Goal: Check status: Check status

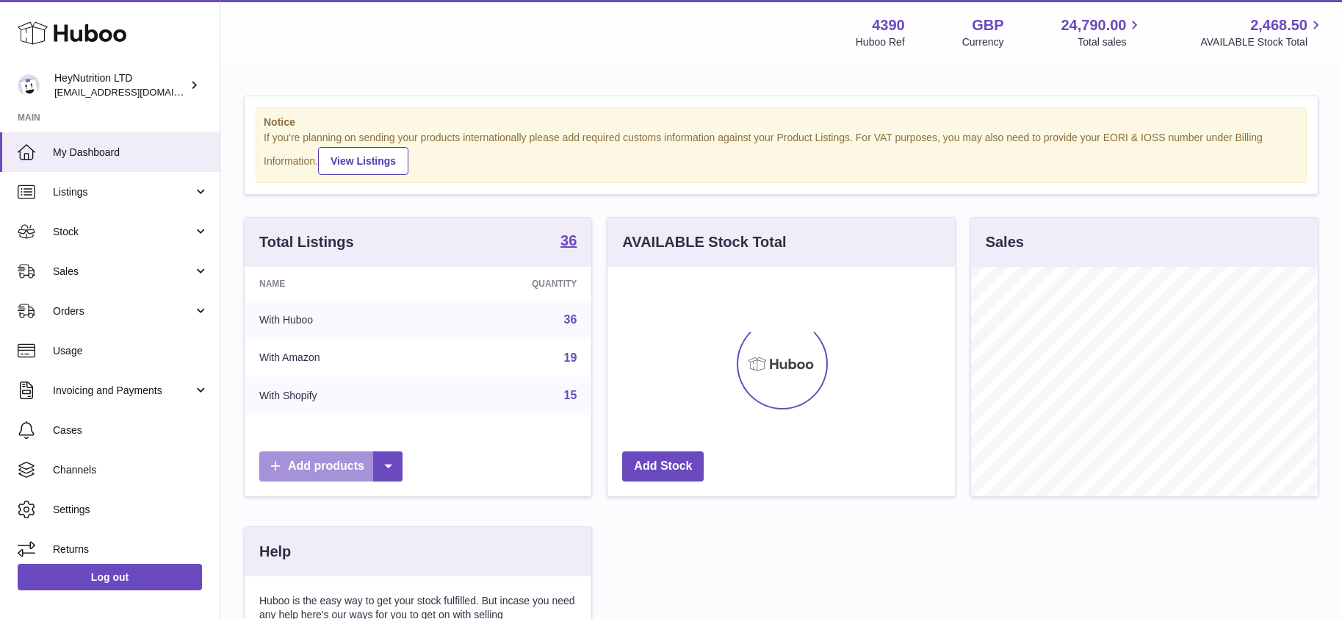
scroll to position [229, 351]
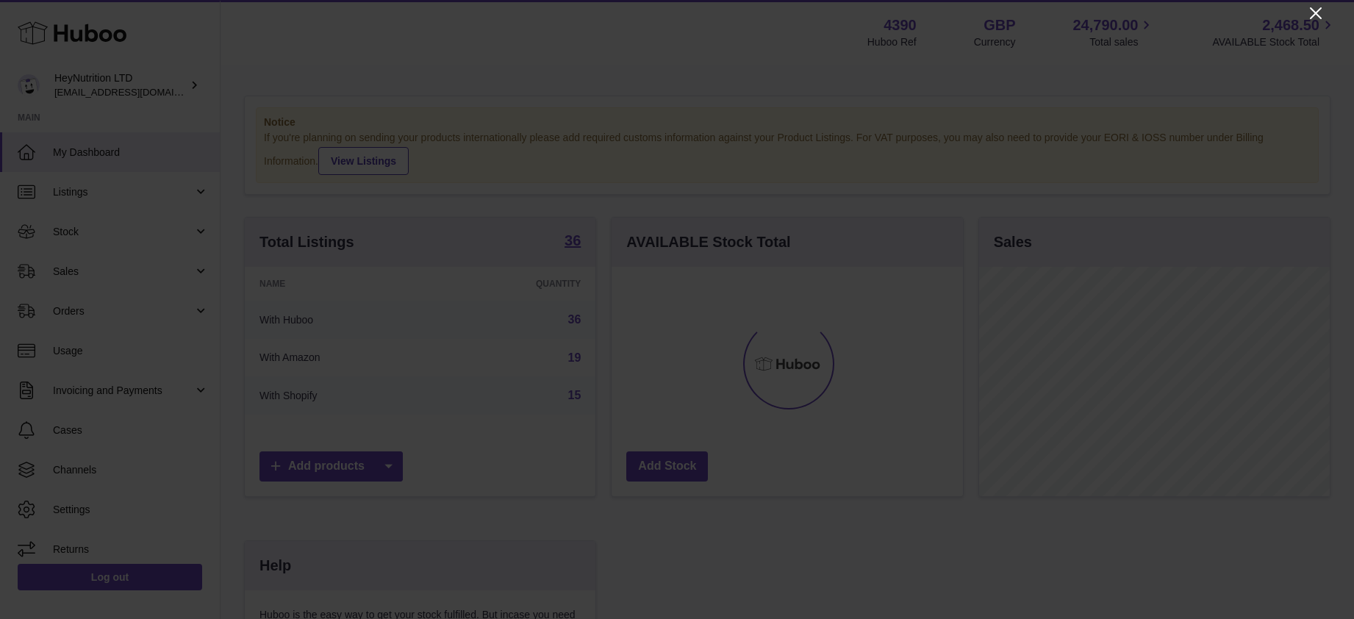
click at [1316, 13] on icon "Close" at bounding box center [1315, 13] width 12 height 12
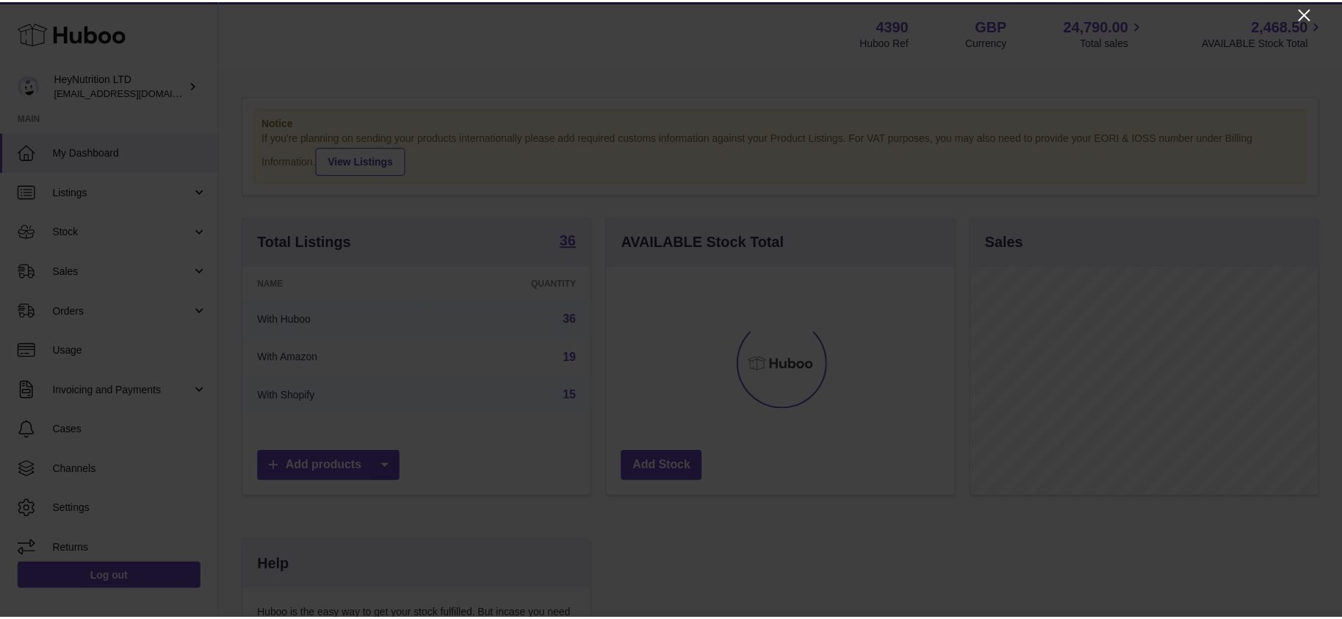
scroll to position [734572, 734455]
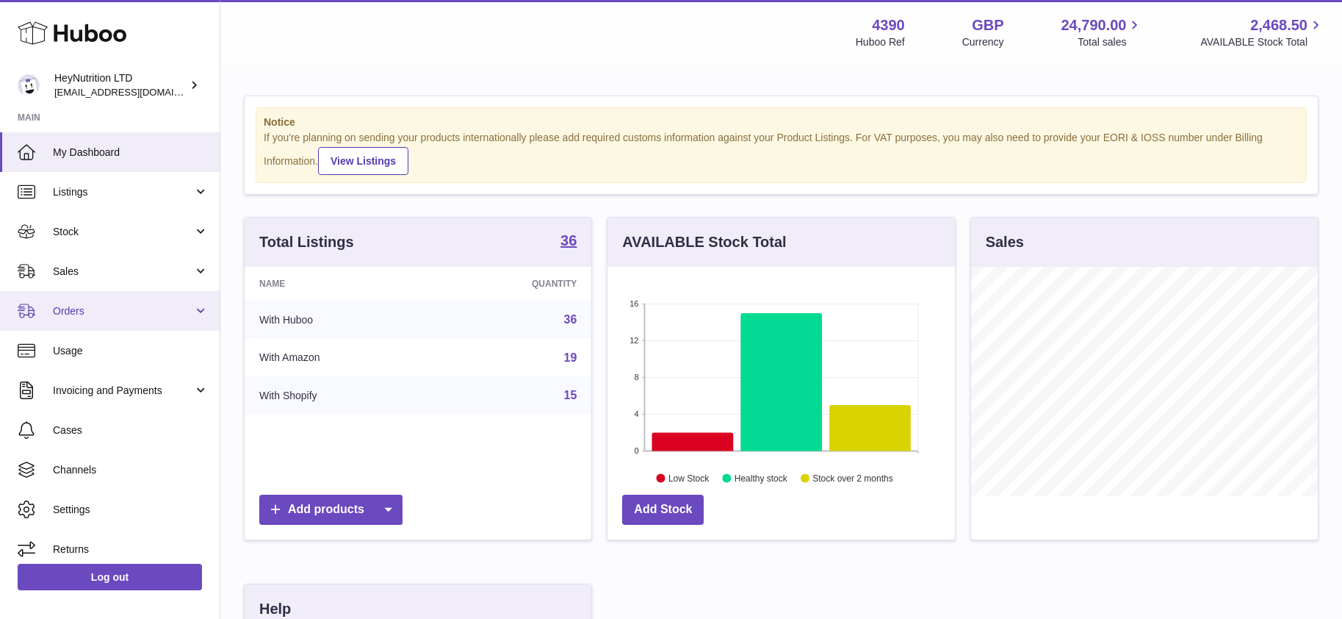
click at [68, 311] on span "Orders" at bounding box center [123, 311] width 140 height 14
click at [73, 311] on span "Orders" at bounding box center [123, 311] width 140 height 14
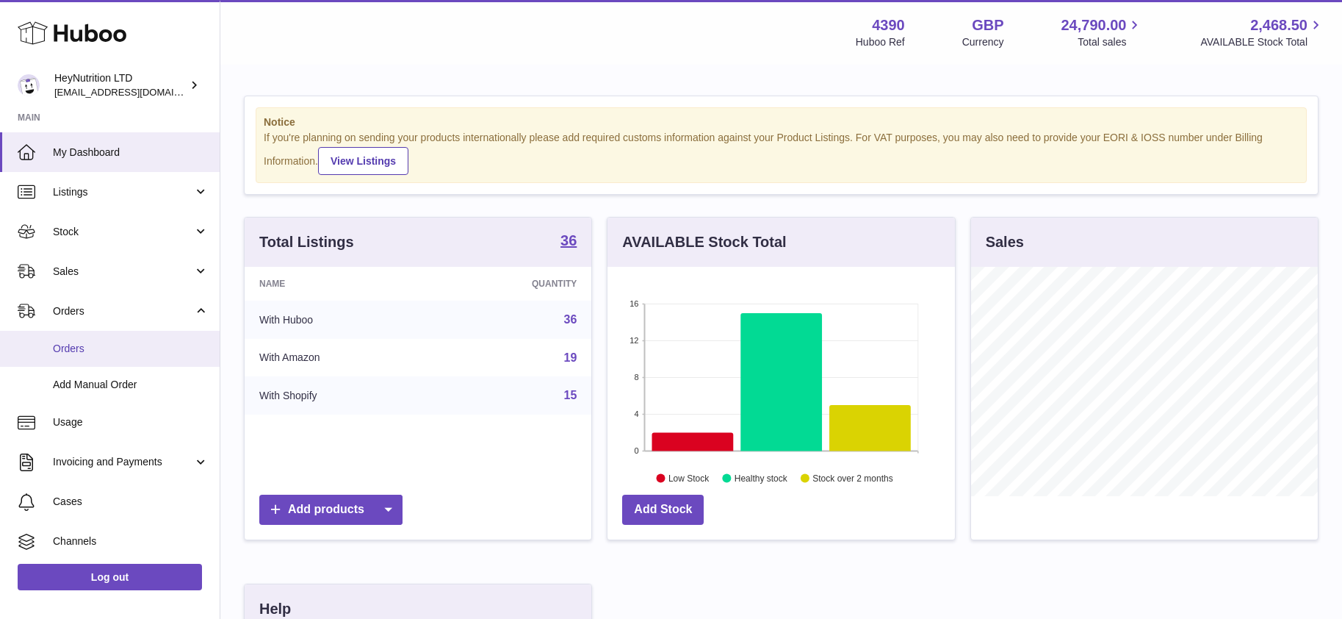
click at [66, 345] on span "Orders" at bounding box center [131, 349] width 156 height 14
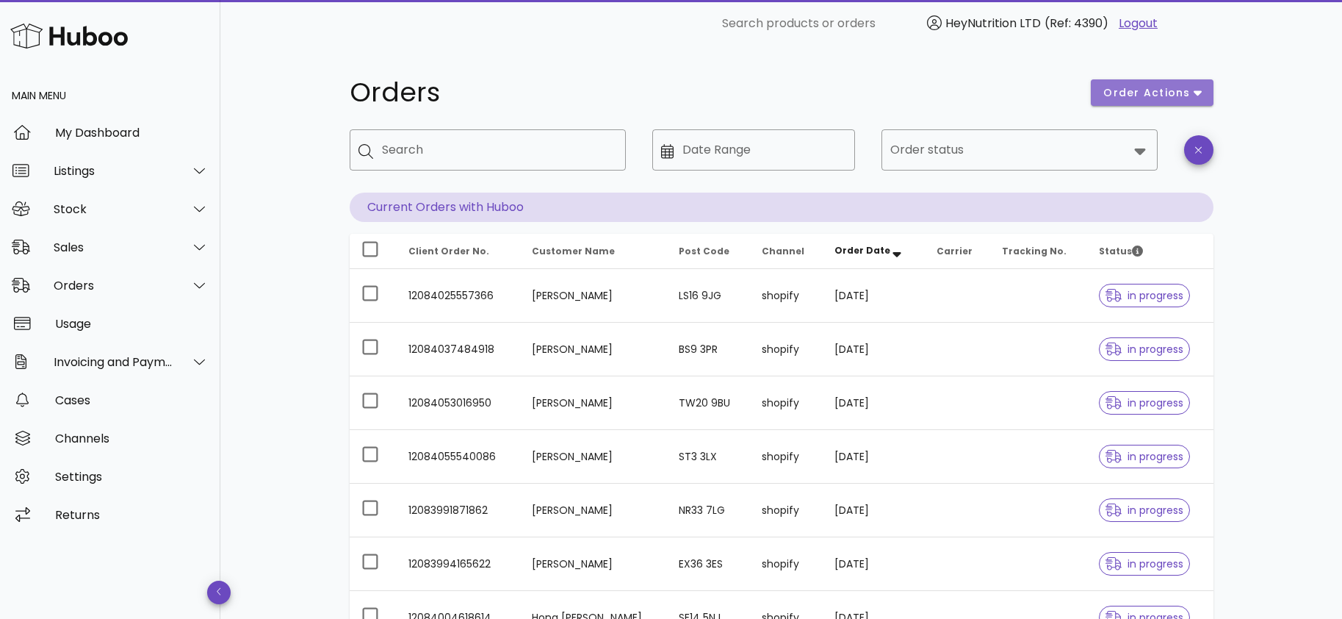
click at [1196, 91] on icon "button" at bounding box center [1198, 93] width 8 height 5
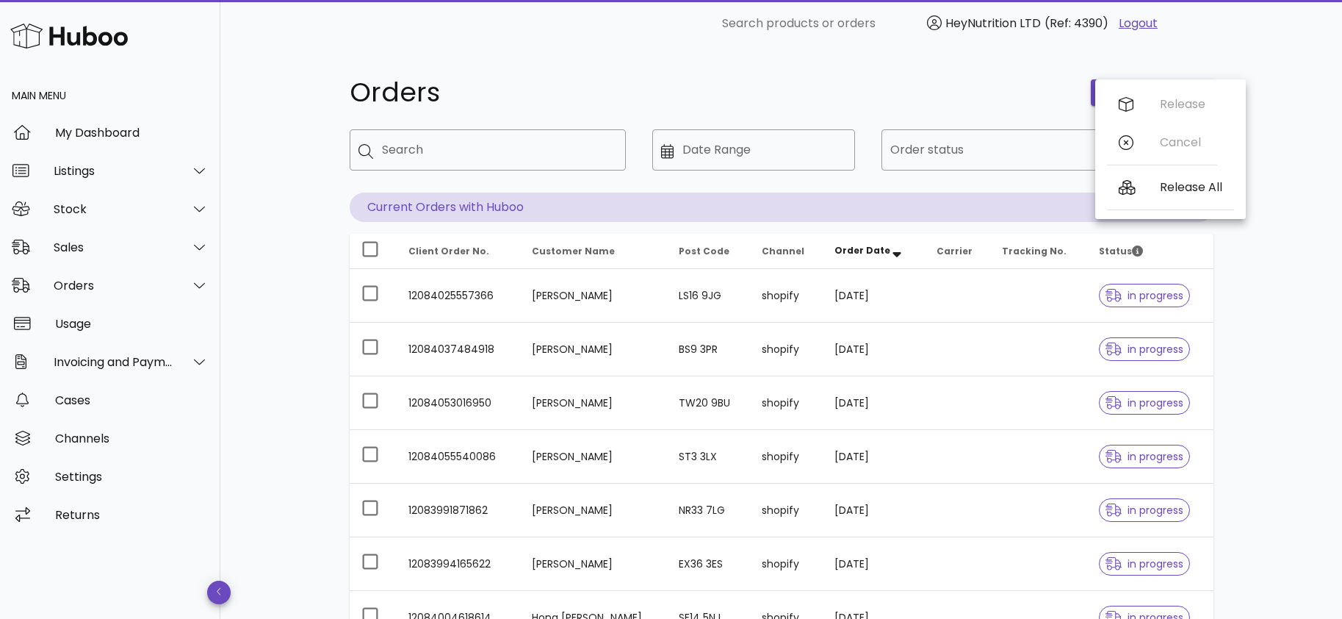
click at [1279, 112] on div "Orders order actions ​ Search ​ Date Range ​ Order status Current Orders with H…" at bounding box center [781, 507] width 1122 height 920
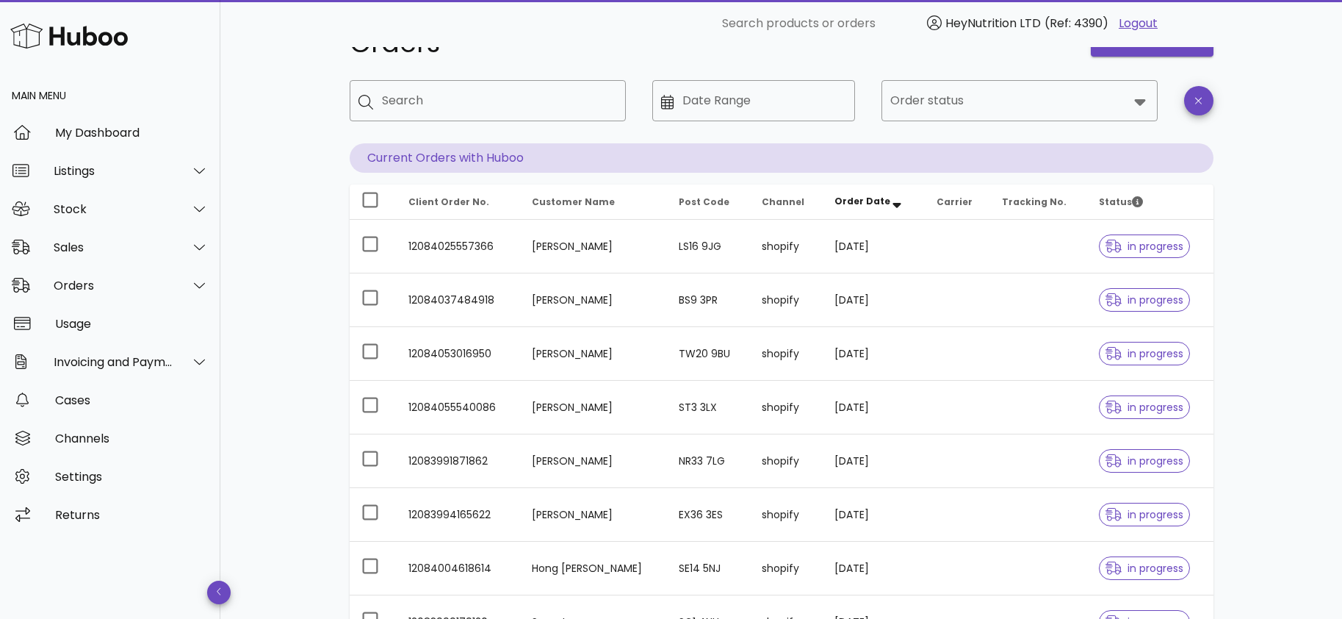
scroll to position [348, 0]
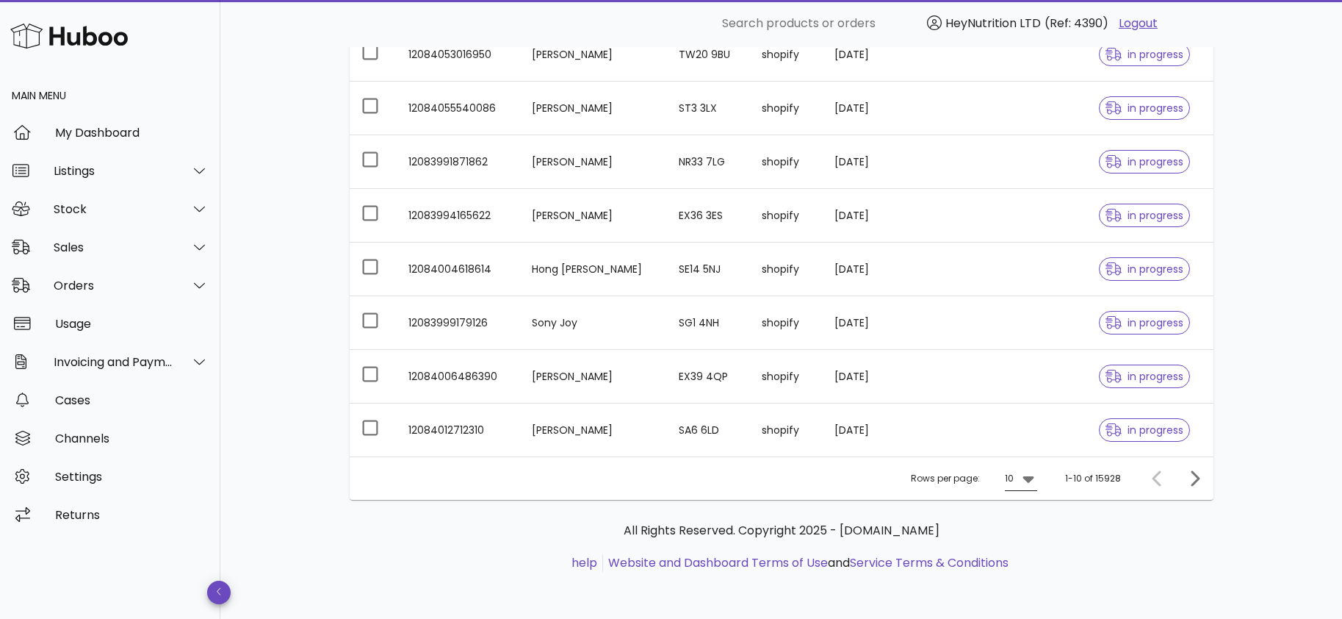
click at [1031, 478] on icon at bounding box center [1028, 479] width 11 height 7
click at [1022, 559] on div "50" at bounding box center [1026, 560] width 15 height 14
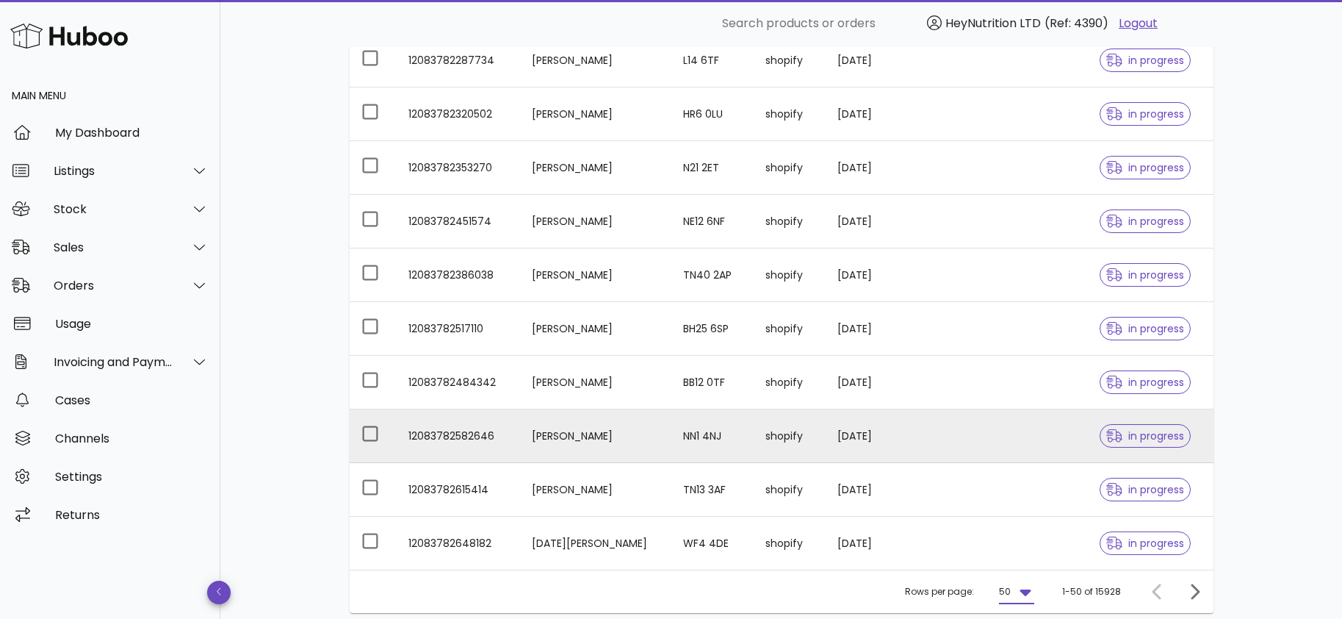
scroll to position [2494, 0]
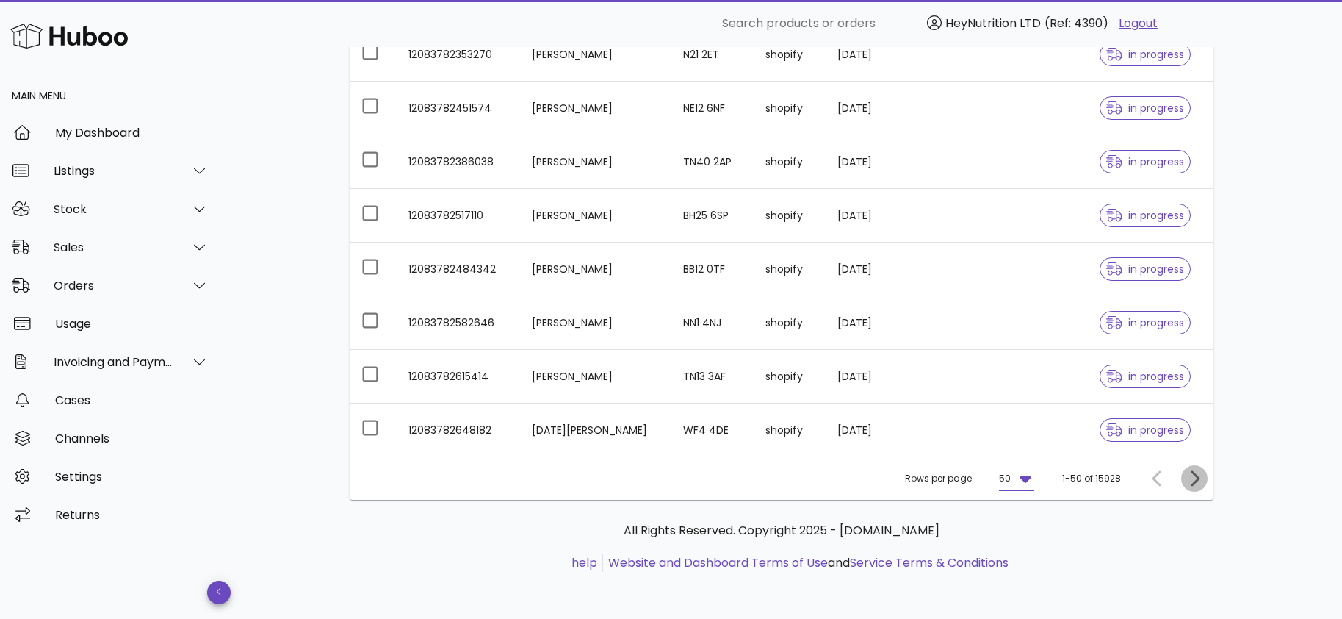
click at [1195, 479] on icon "Next page" at bounding box center [1195, 479] width 18 height 18
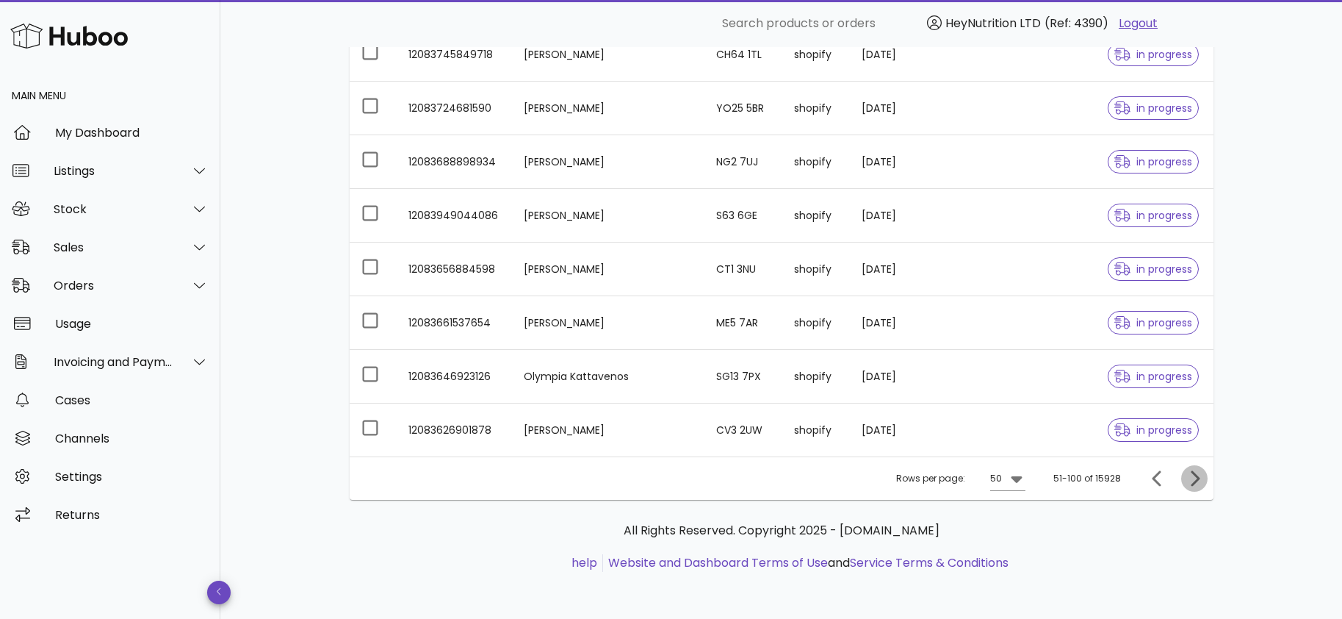
click at [1193, 478] on icon "Next page" at bounding box center [1195, 479] width 18 height 18
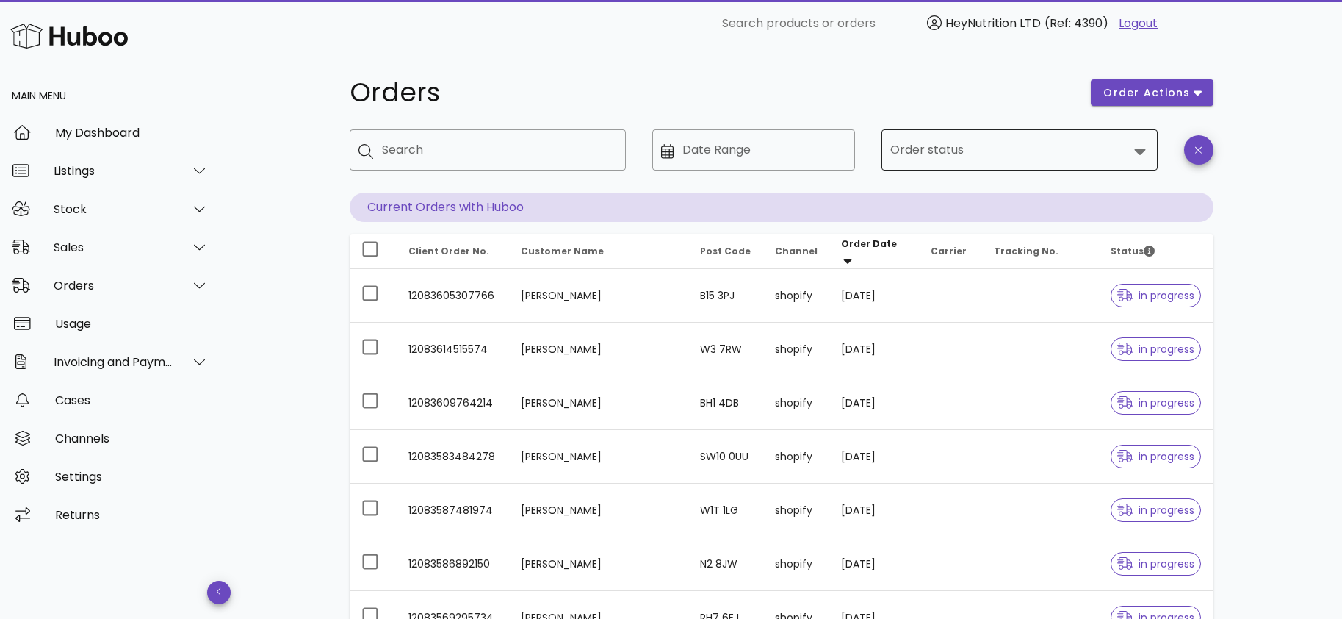
click at [1139, 148] on icon at bounding box center [1140, 151] width 11 height 7
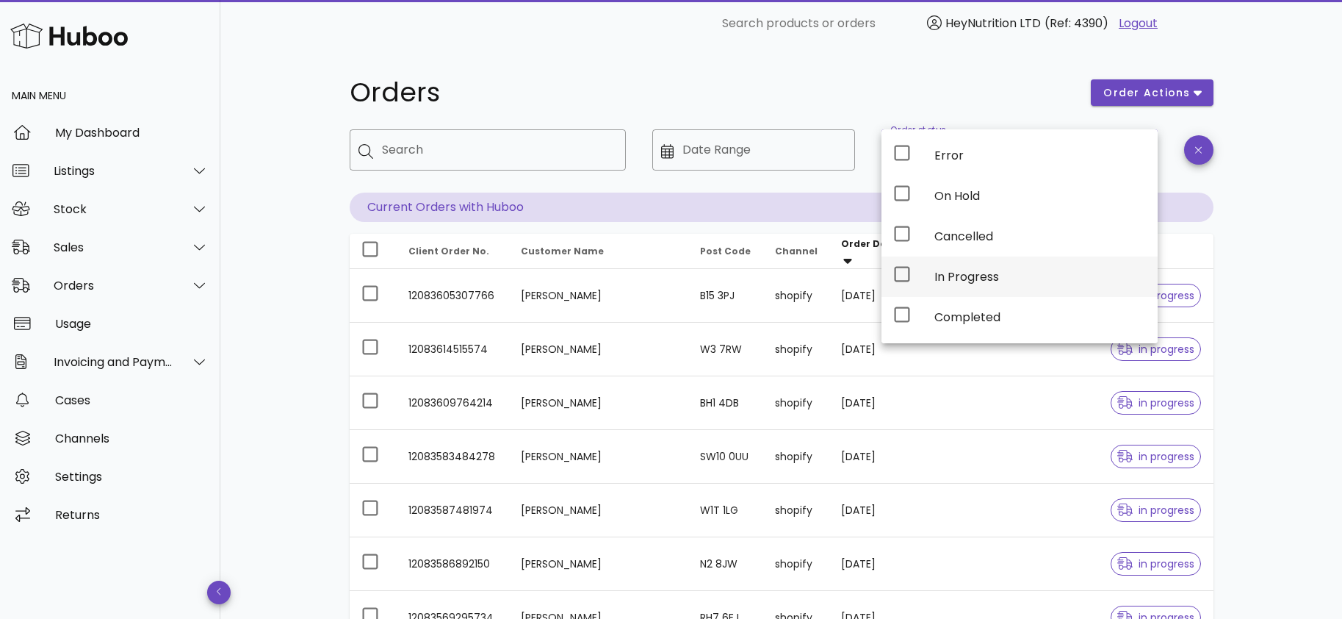
click at [963, 274] on div "In Progress" at bounding box center [1041, 277] width 212 height 14
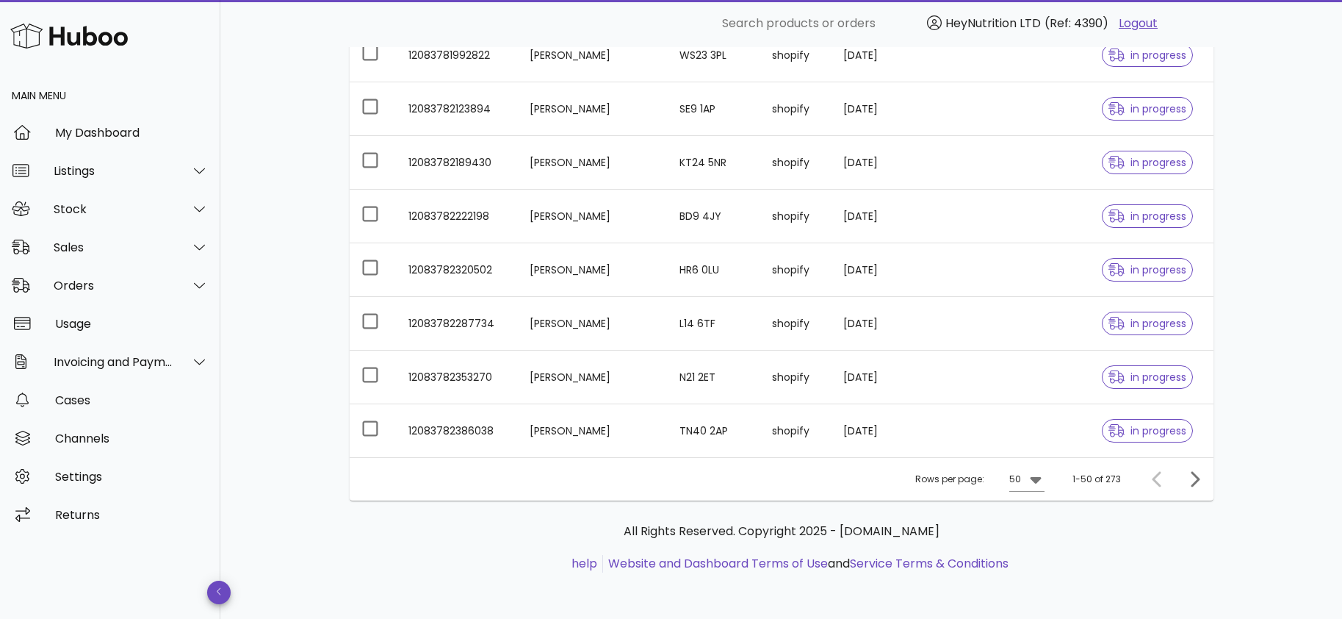
scroll to position [2532, 0]
click at [1195, 475] on icon "Next page" at bounding box center [1195, 477] width 9 height 15
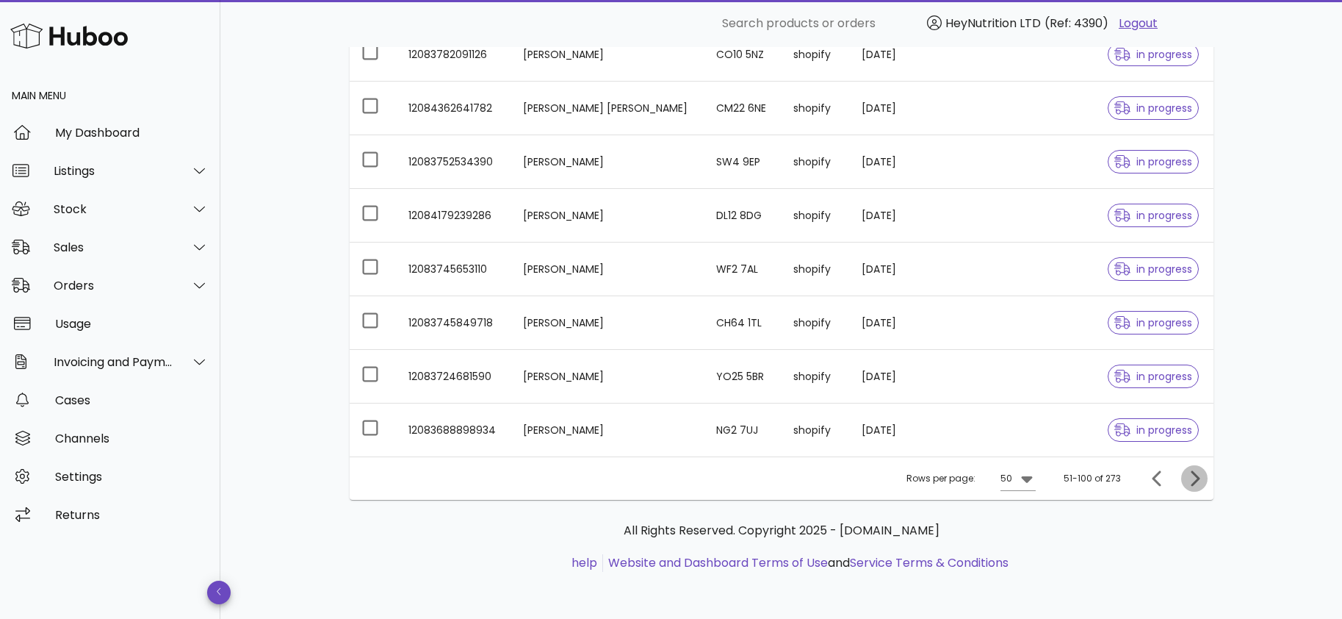
click at [1196, 476] on icon "Next page" at bounding box center [1195, 477] width 9 height 15
click at [1157, 476] on icon "Previous page" at bounding box center [1158, 479] width 18 height 18
click at [1156, 476] on icon "Previous page" at bounding box center [1156, 477] width 9 height 15
click at [1156, 477] on div at bounding box center [1161, 478] width 32 height 26
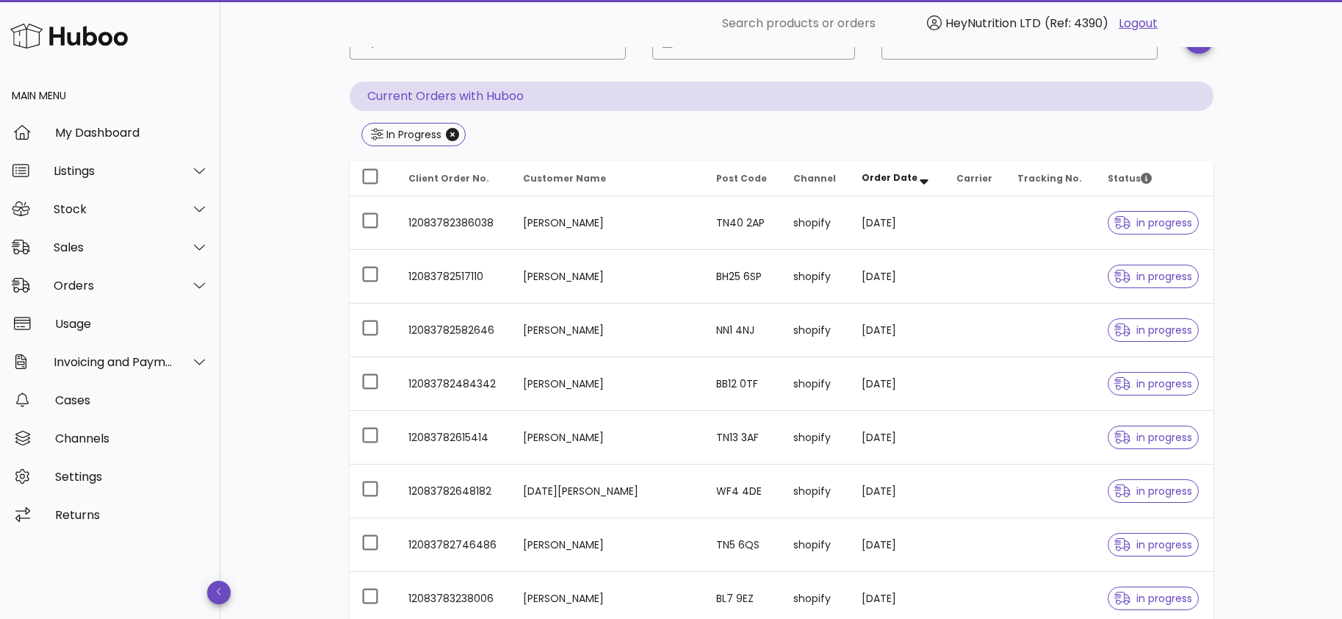
scroll to position [115, 0]
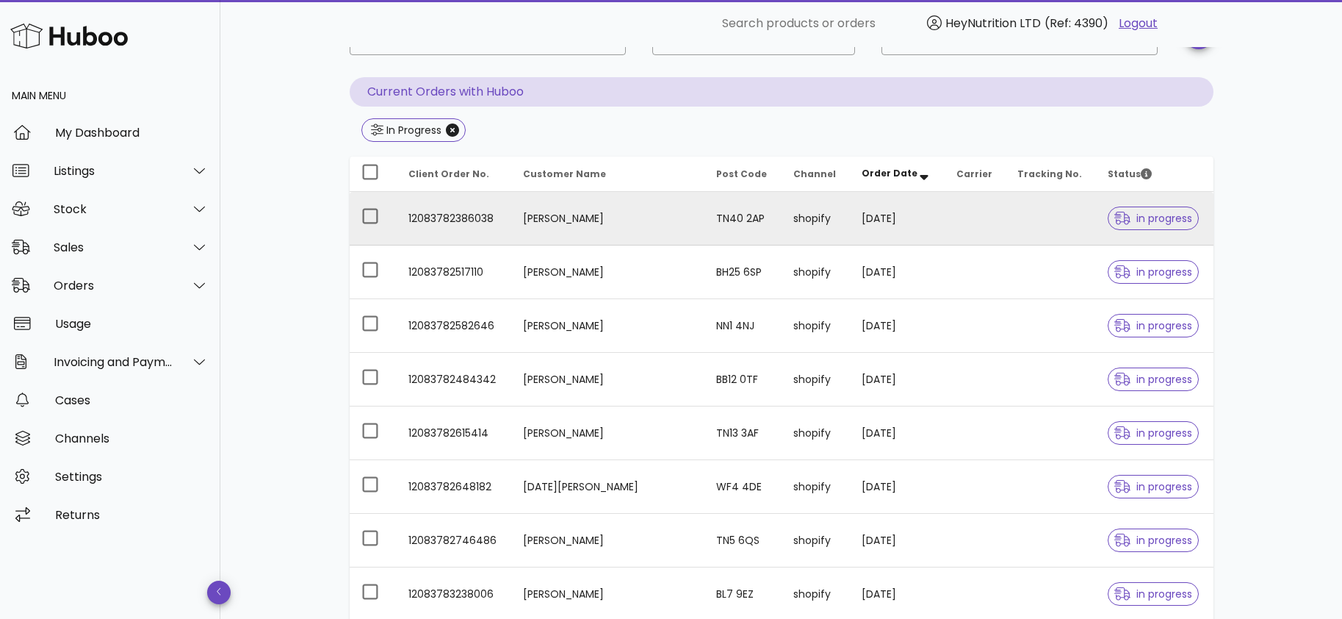
click at [578, 217] on td "[PERSON_NAME]" at bounding box center [607, 219] width 193 height 54
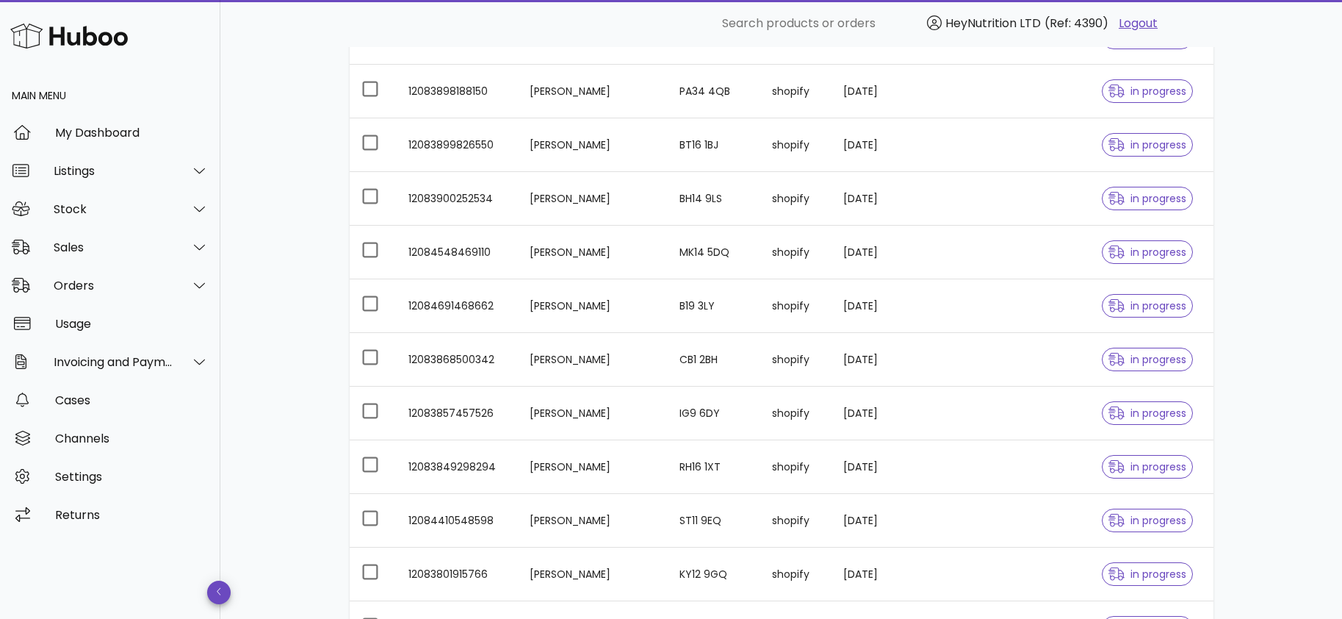
scroll to position [2532, 0]
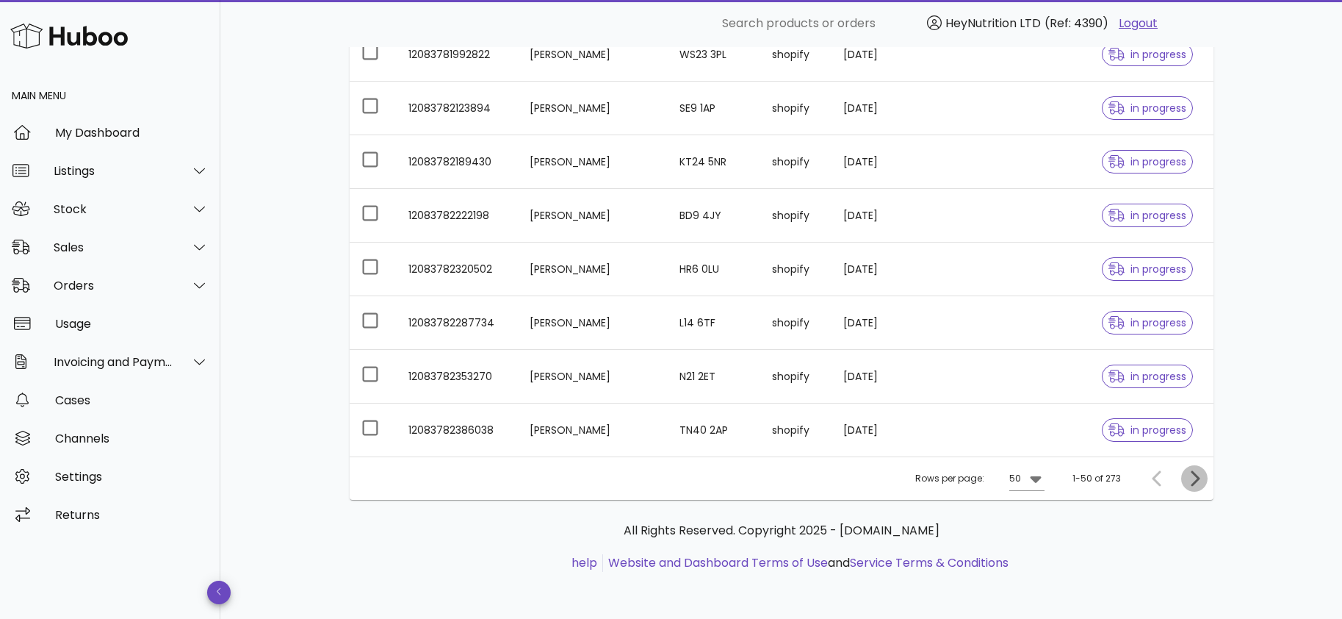
click at [1193, 477] on icon "Next page" at bounding box center [1195, 479] width 18 height 18
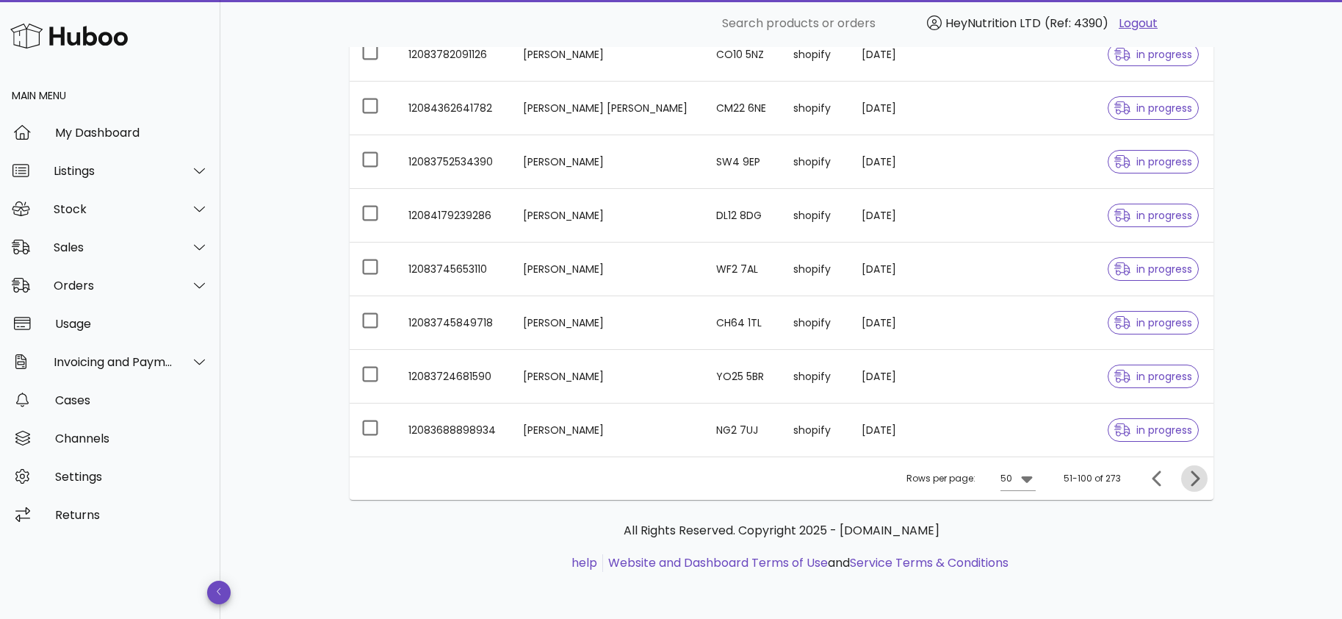
click at [1194, 478] on icon "Next page" at bounding box center [1195, 479] width 18 height 18
click at [1194, 477] on icon "Next page" at bounding box center [1195, 479] width 18 height 18
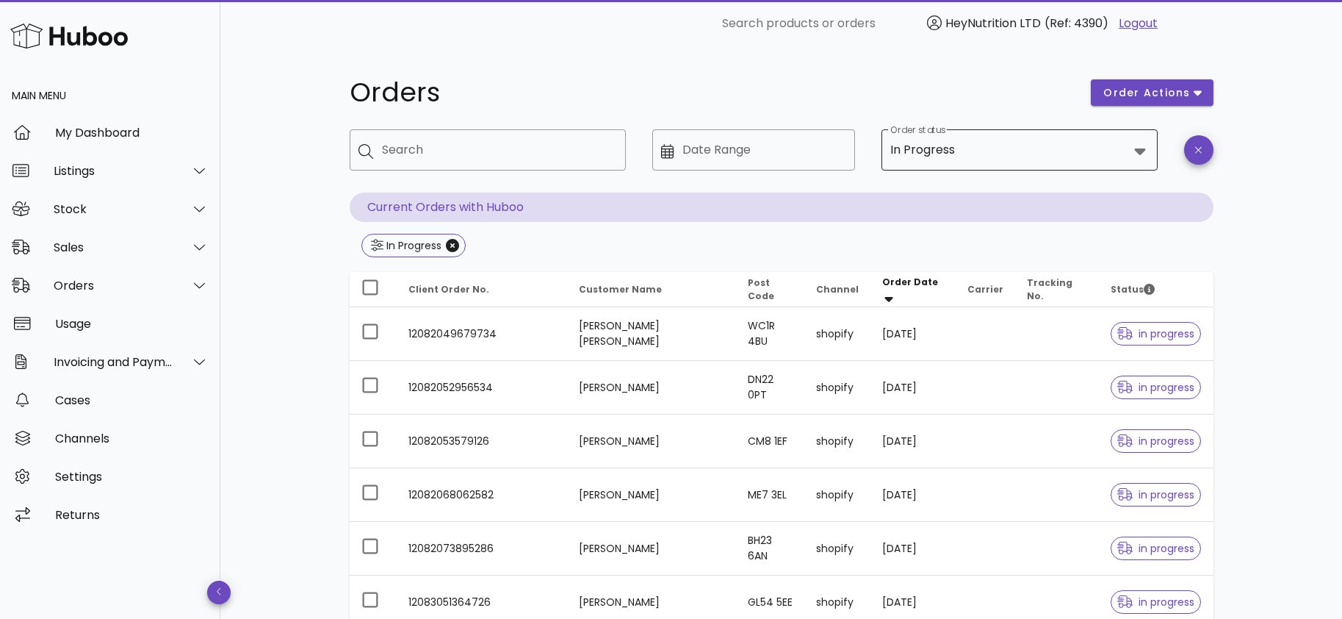
click at [1139, 152] on icon at bounding box center [1140, 151] width 11 height 7
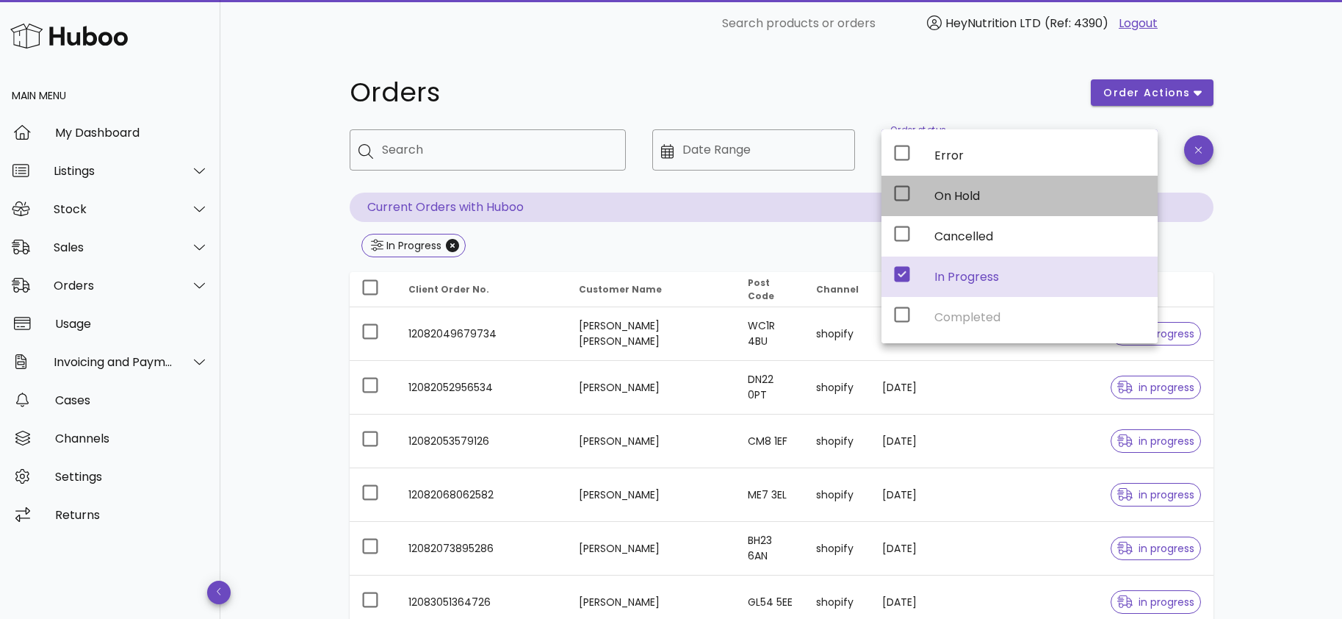
click at [996, 189] on div "On Hold" at bounding box center [1041, 196] width 212 height 14
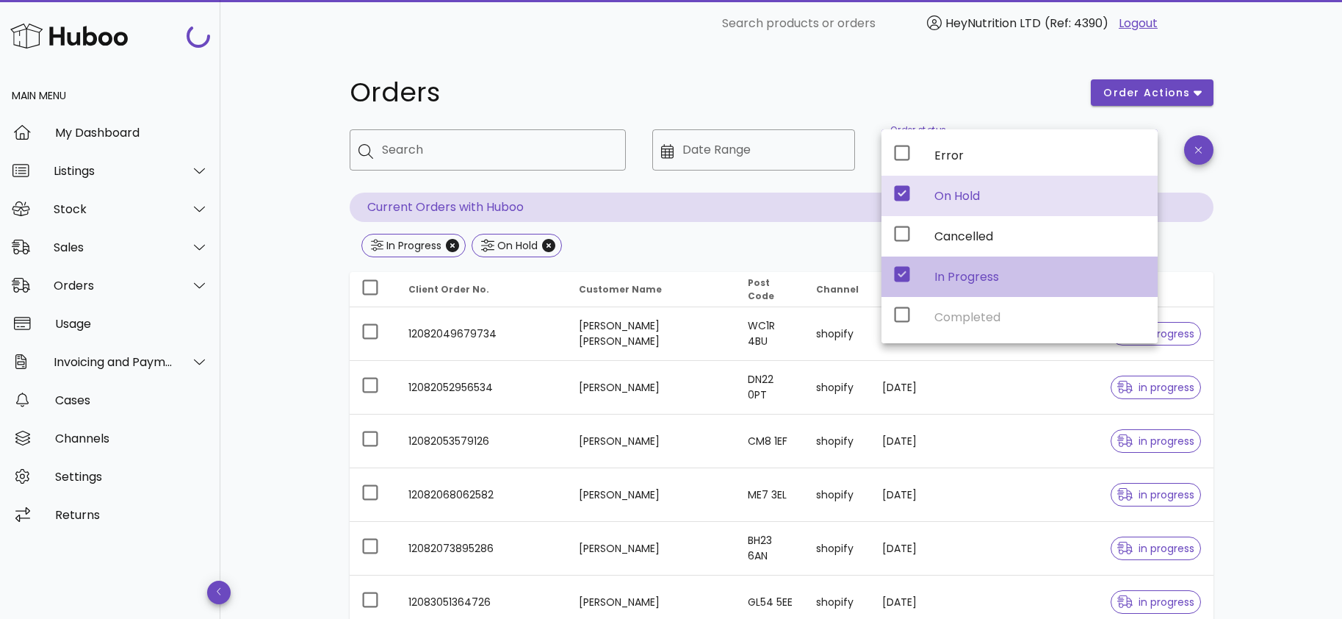
click at [905, 273] on icon at bounding box center [903, 274] width 18 height 18
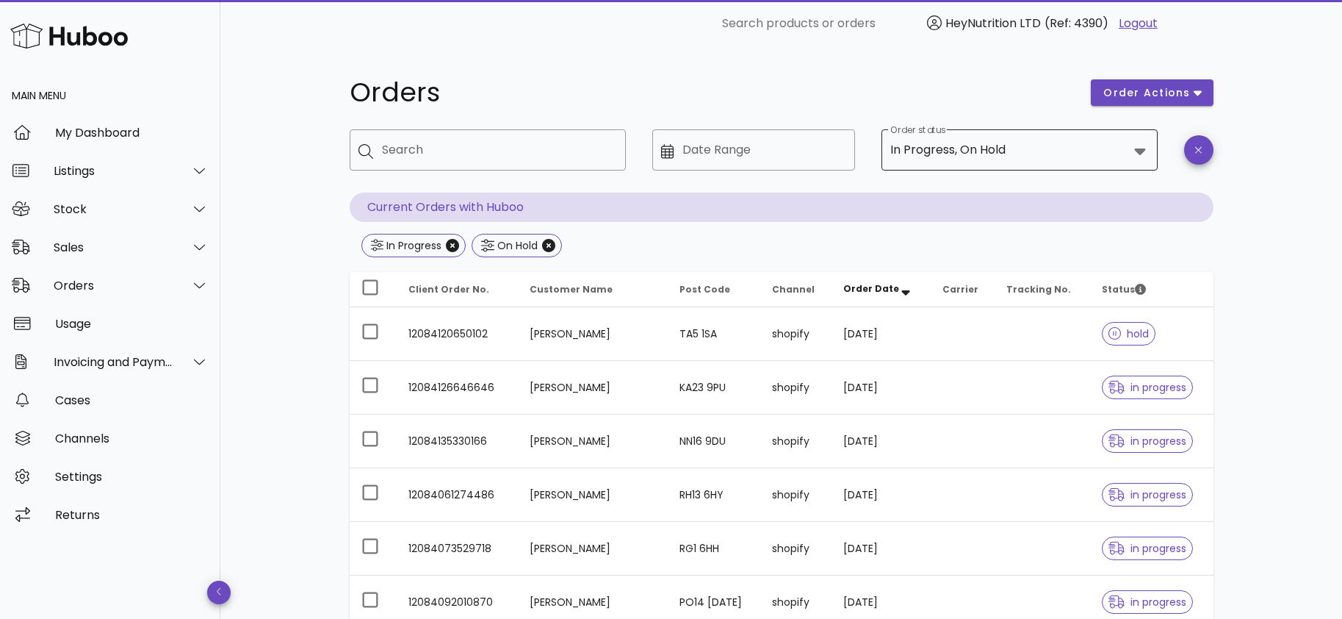
click at [1141, 154] on icon at bounding box center [1141, 151] width 18 height 18
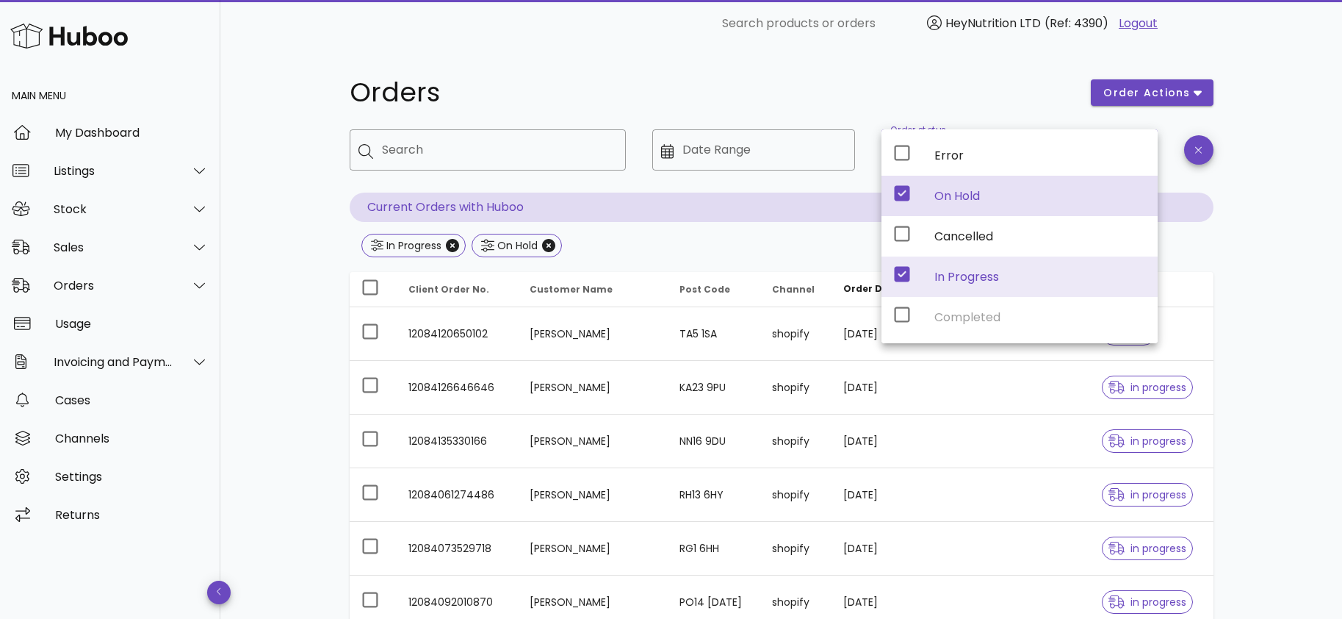
click at [904, 272] on icon at bounding box center [903, 274] width 18 height 18
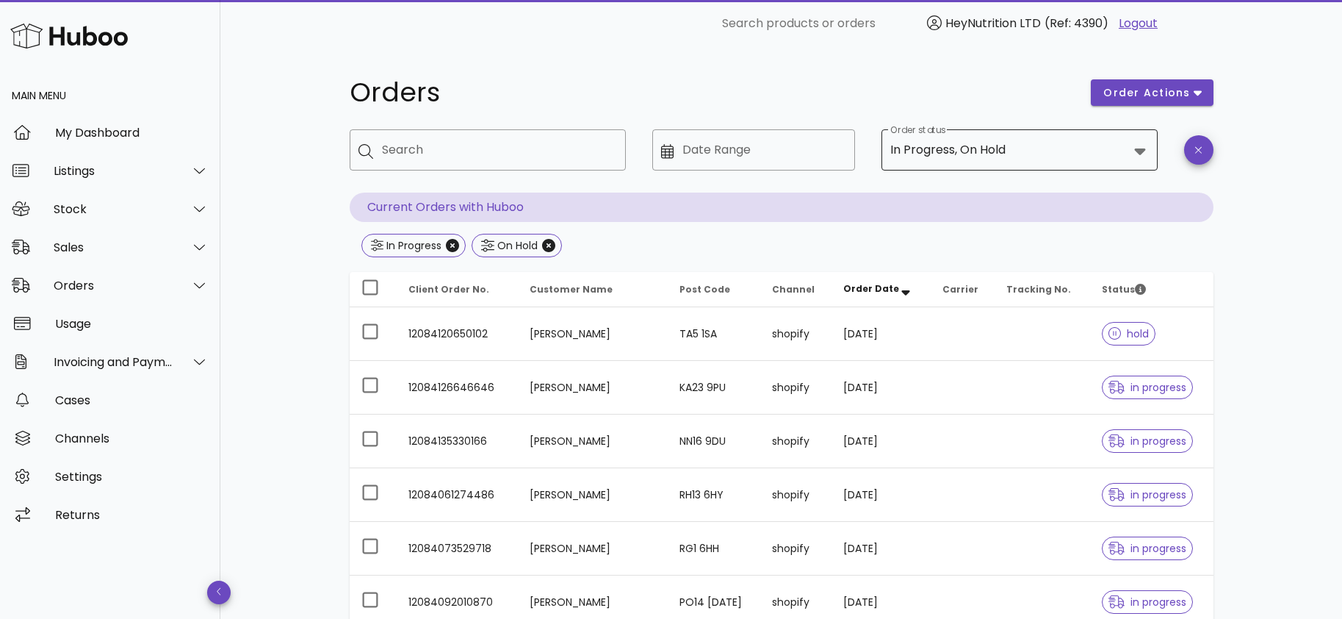
click at [1136, 149] on icon at bounding box center [1140, 151] width 11 height 7
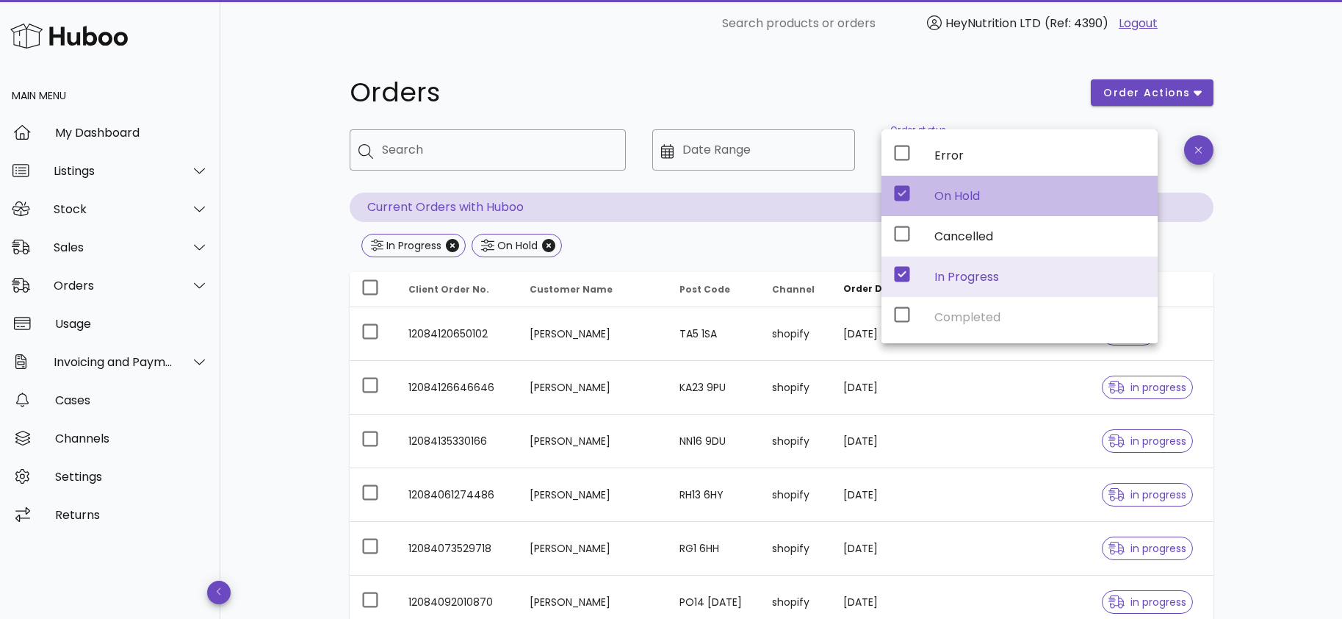
click at [905, 193] on icon at bounding box center [902, 193] width 15 height 15
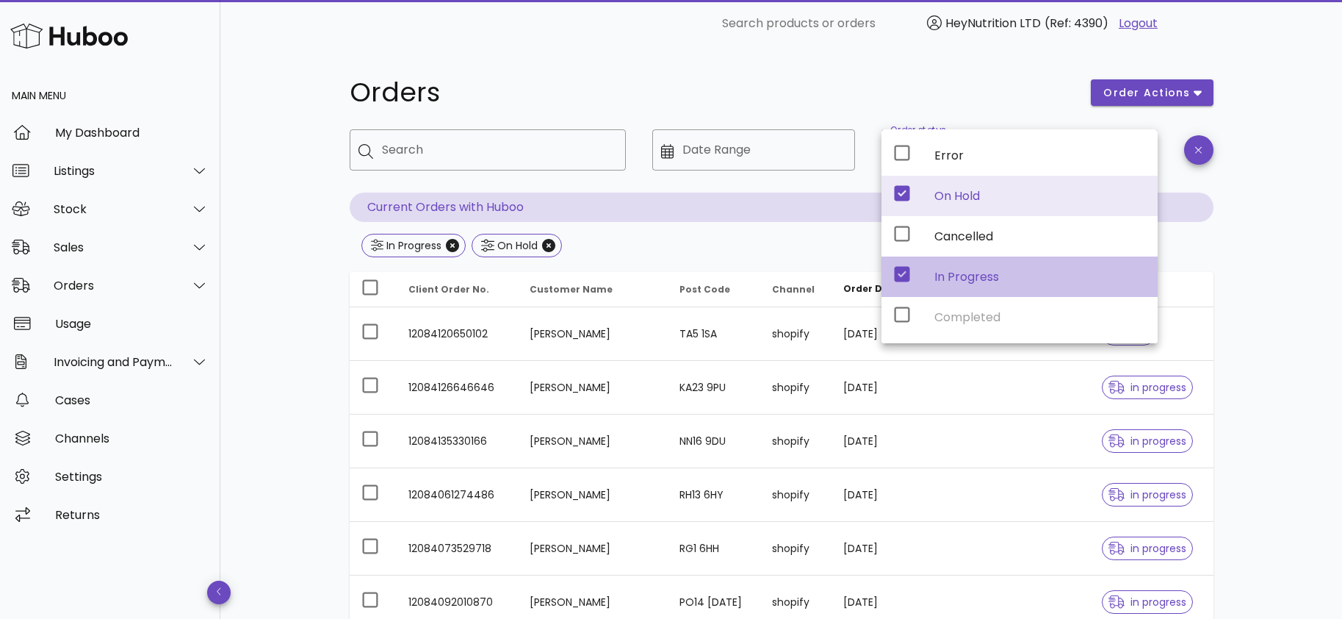
click at [902, 273] on icon at bounding box center [902, 274] width 15 height 15
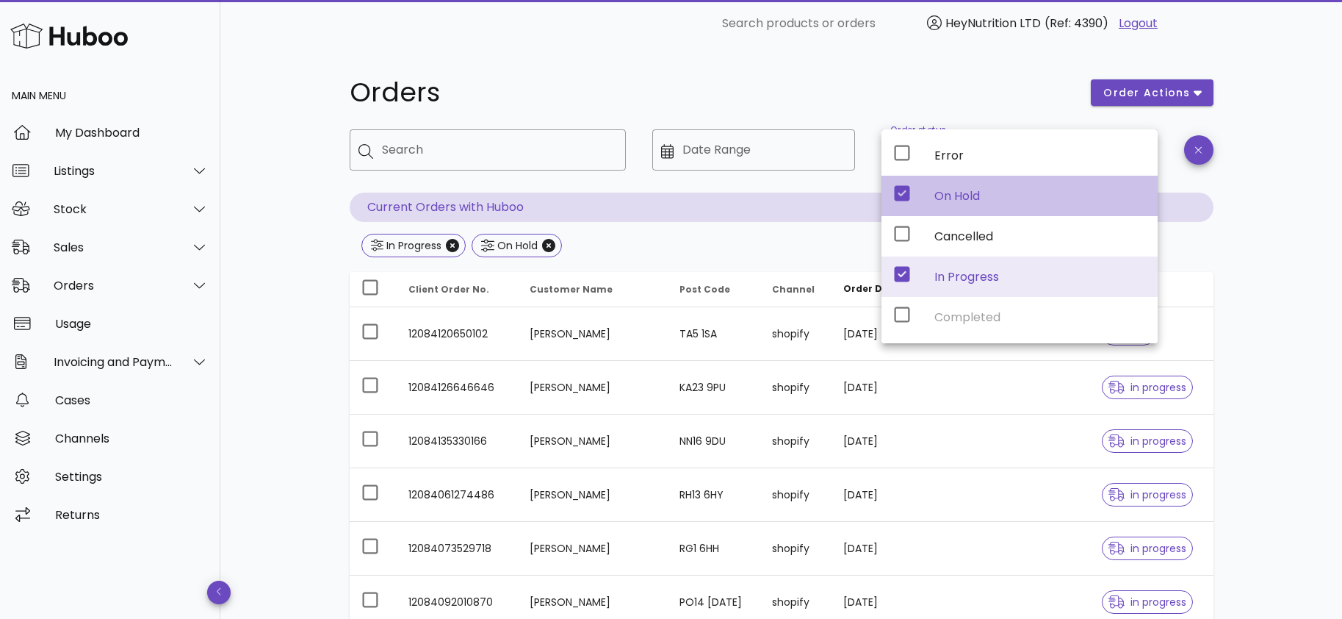
click at [902, 191] on icon at bounding box center [902, 193] width 15 height 15
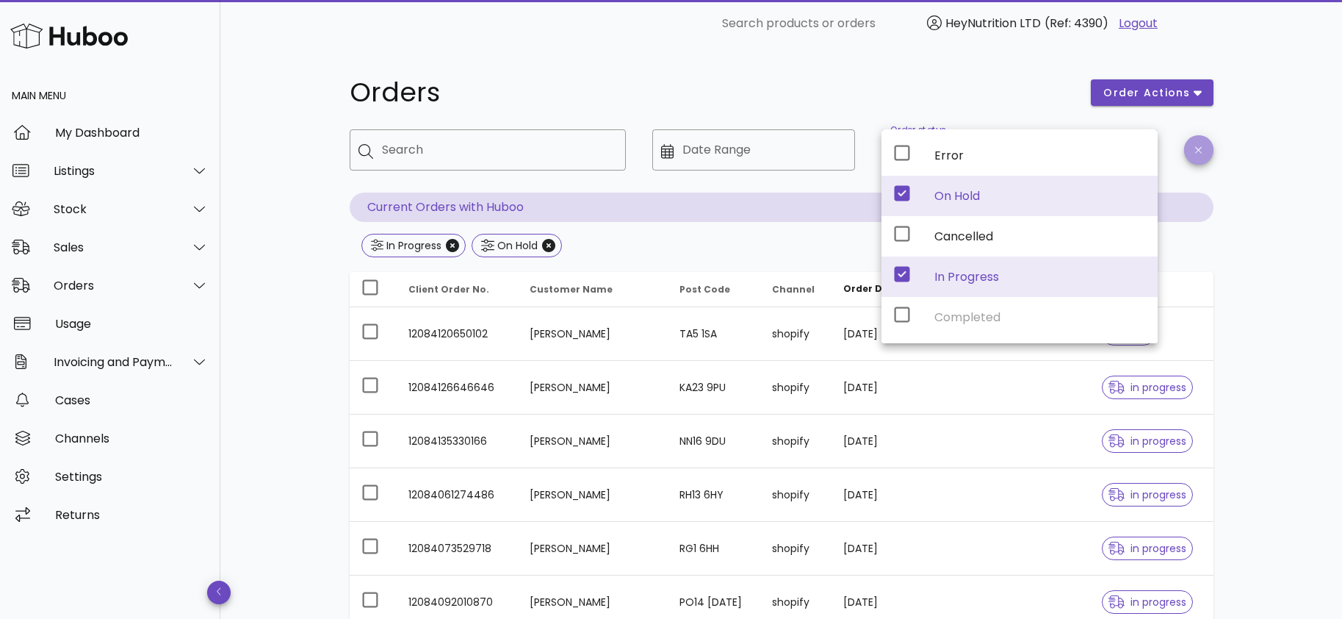
click at [1196, 148] on icon "button" at bounding box center [1199, 149] width 7 height 7
